Goal: Task Accomplishment & Management: Manage account settings

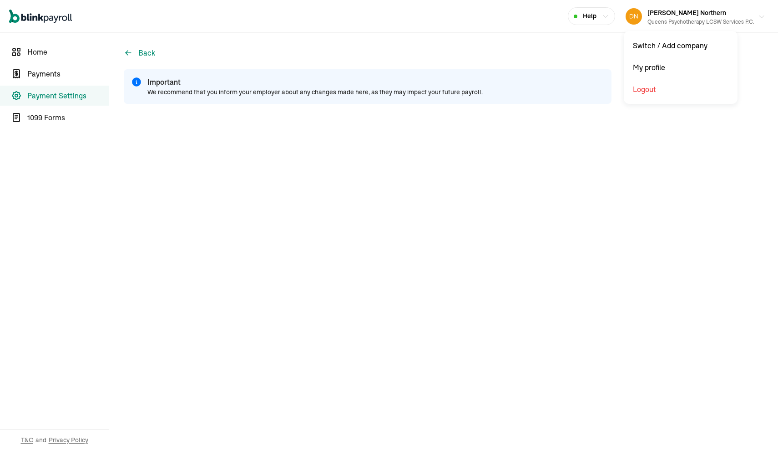
click at [677, 13] on span "Debra Northern" at bounding box center [687, 13] width 79 height 8
click at [56, 74] on span "Payments" at bounding box center [67, 73] width 81 height 11
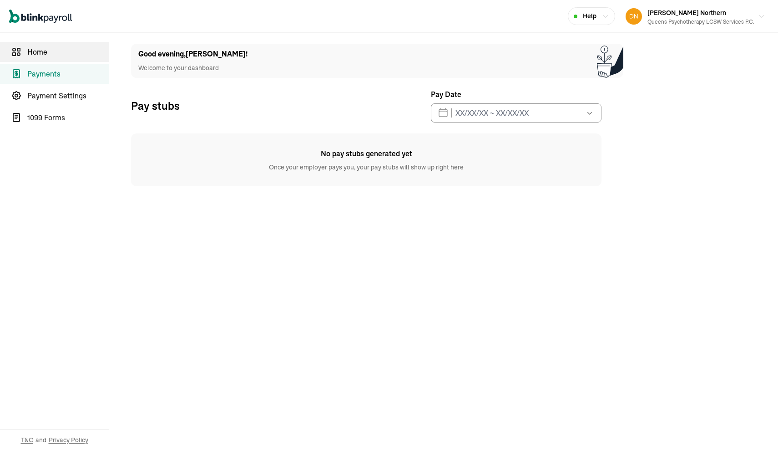
click at [41, 58] on link "Home" at bounding box center [54, 52] width 109 height 20
select select "2025"
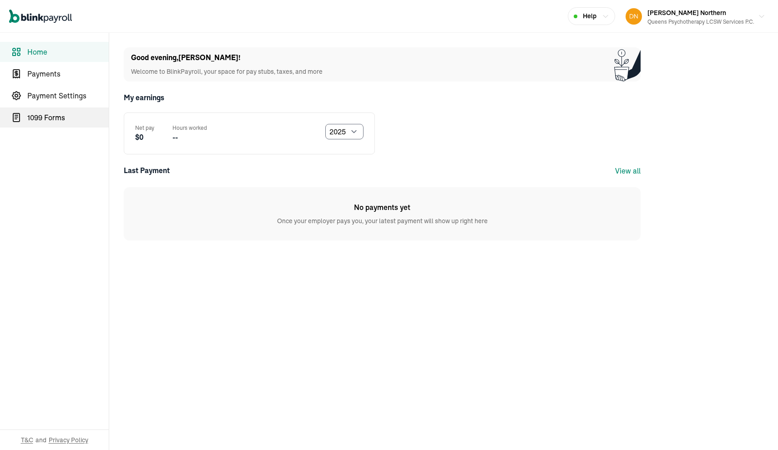
click at [38, 116] on span "1099 Forms" at bounding box center [67, 117] width 81 height 11
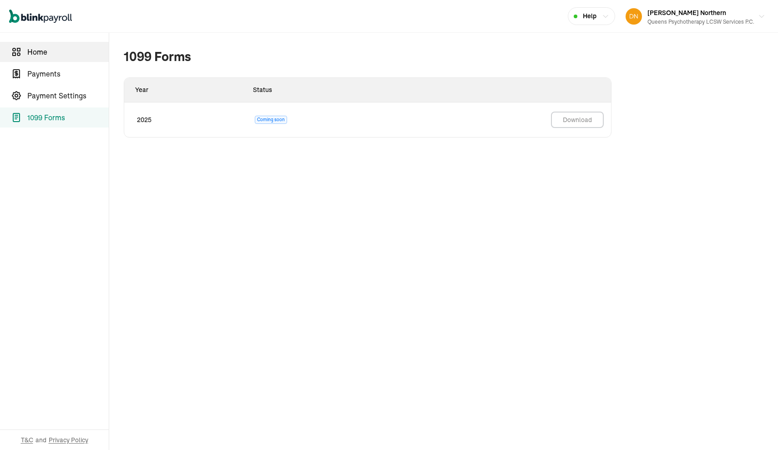
click at [36, 59] on link "Home" at bounding box center [54, 52] width 109 height 20
select select "2025"
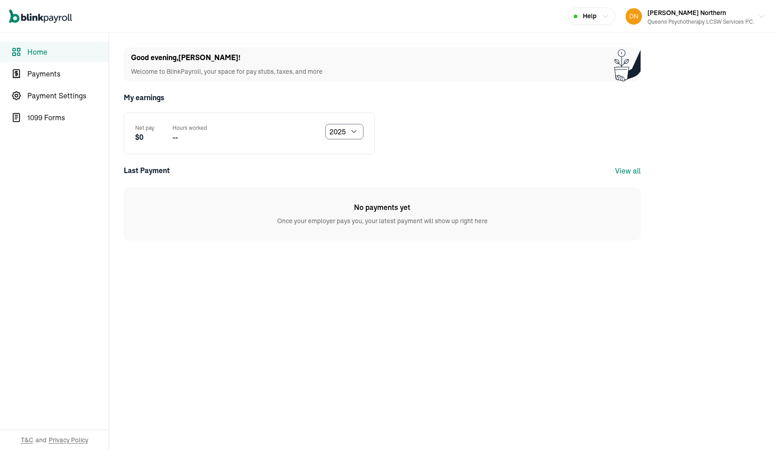
click at [625, 170] on link "View all" at bounding box center [627, 170] width 25 height 9
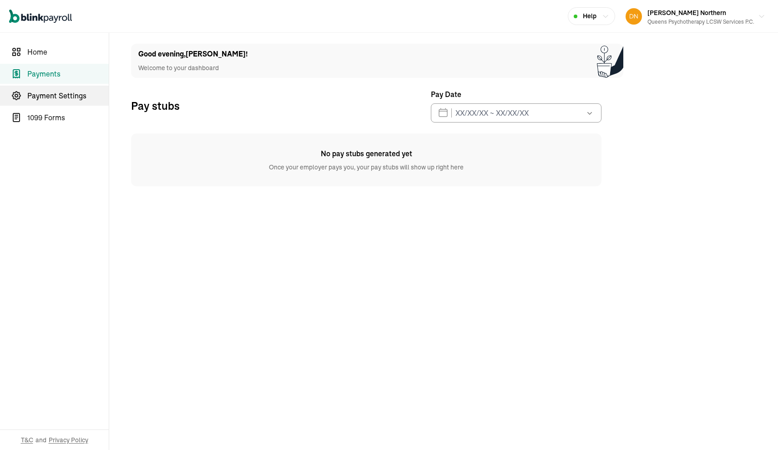
click at [57, 93] on span "Payment Settings" at bounding box center [67, 95] width 81 height 11
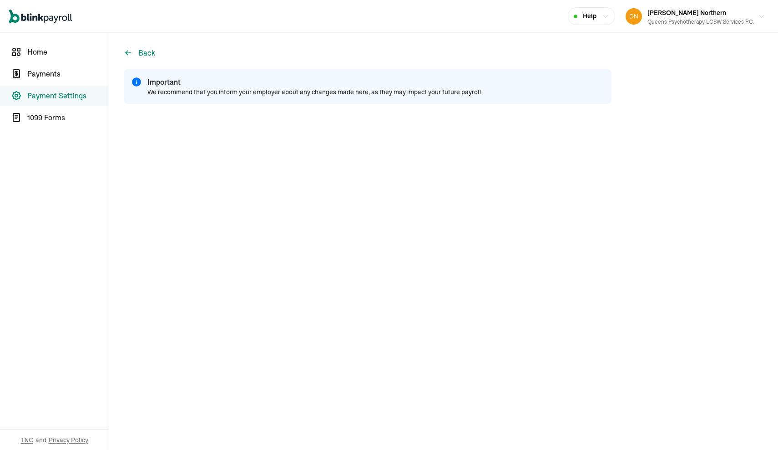
click at [631, 213] on main "Back Important We recommend that you inform your employer about any changes mad…" at bounding box center [443, 241] width 669 height 417
click at [589, 13] on span "Help" at bounding box center [590, 16] width 14 height 10
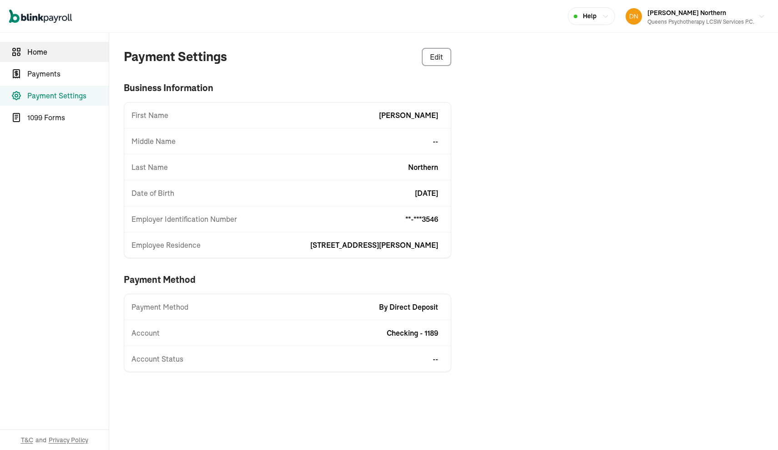
click at [44, 50] on span "Home" at bounding box center [67, 51] width 81 height 11
select select "2025"
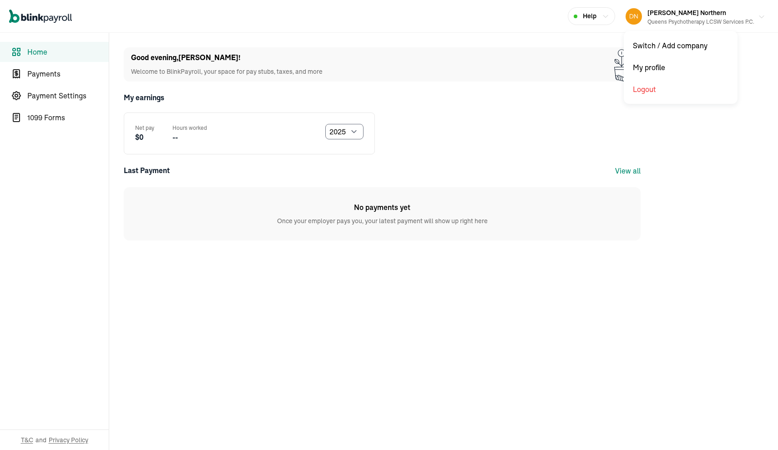
click at [758, 16] on icon "button" at bounding box center [761, 16] width 7 height 7
click at [46, 52] on span "Home" at bounding box center [67, 51] width 81 height 11
click at [671, 19] on div "Queens Psychotherapy LCSW Services P.C." at bounding box center [701, 22] width 107 height 8
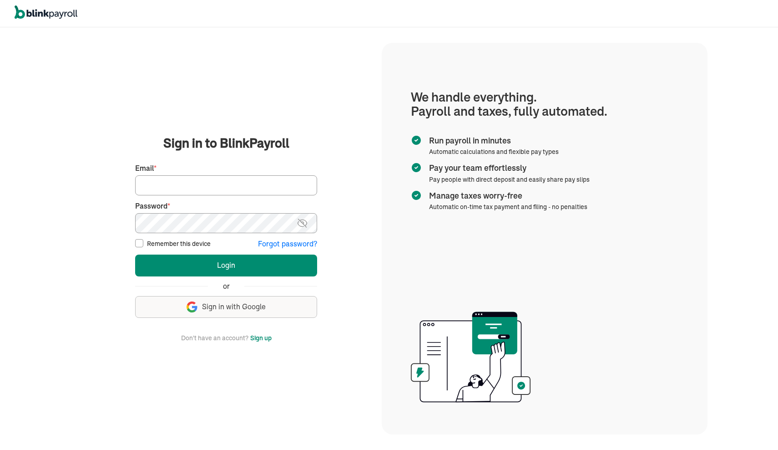
type input "[EMAIL_ADDRESS][DOMAIN_NAME]"
click at [304, 222] on img at bounding box center [302, 223] width 11 height 11
click at [364, 226] on main "Sign in to BlinkPayroll Sign in 30-day free trial Sign up now, get 20% off for …" at bounding box center [225, 238] width 289 height 209
click at [139, 242] on input "Remember this device" at bounding box center [139, 243] width 8 height 8
checkbox input "true"
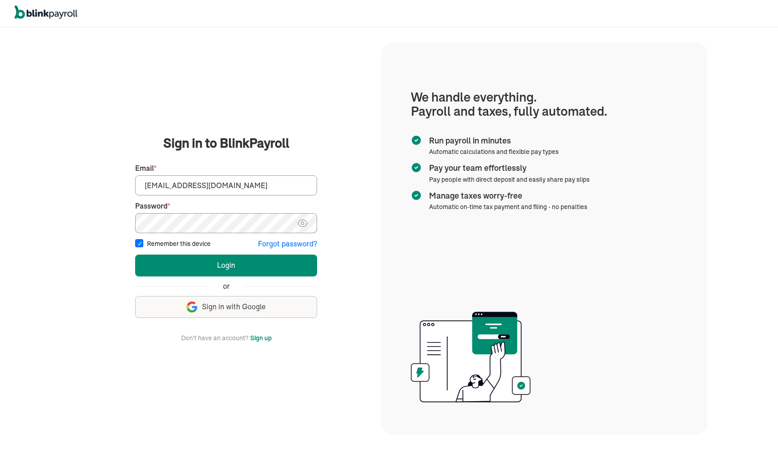
click at [338, 21] on div at bounding box center [389, 13] width 778 height 27
